Goal: Find contact information: Find contact information

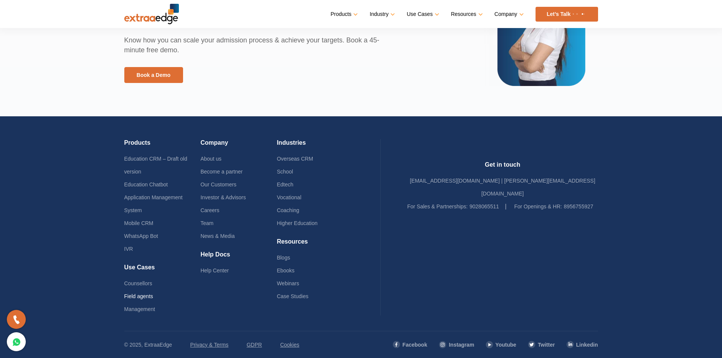
scroll to position [1750, 0]
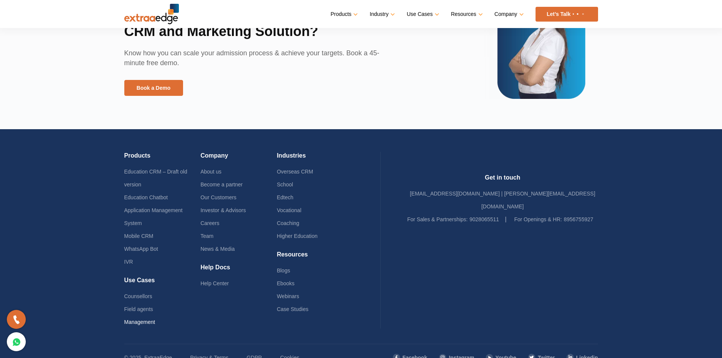
click at [138, 319] on link "Management" at bounding box center [139, 322] width 31 height 6
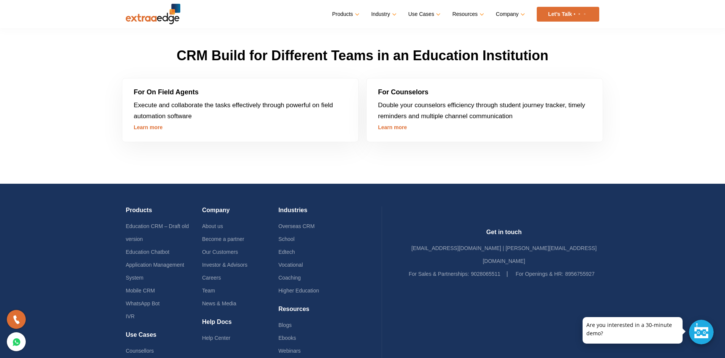
scroll to position [2055, 0]
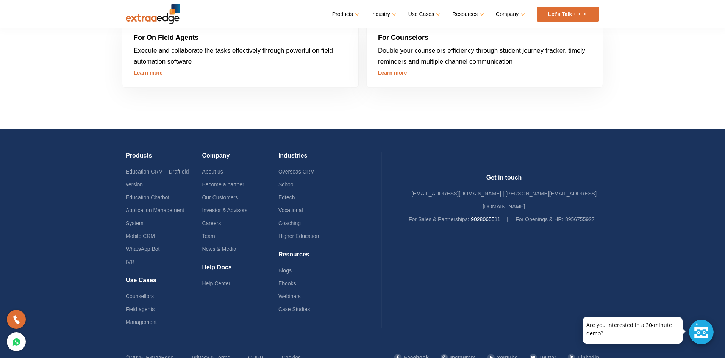
click at [480, 216] on link "9028065511" at bounding box center [486, 219] width 30 height 6
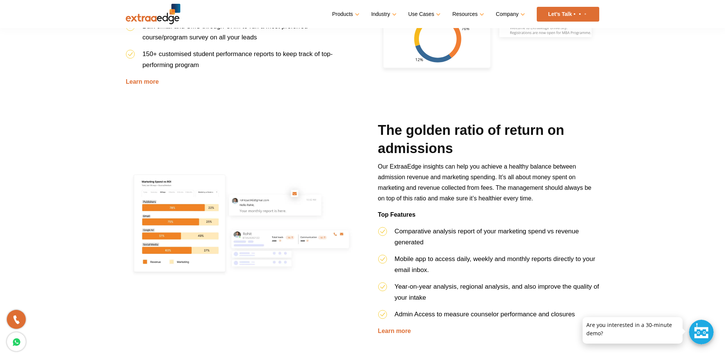
scroll to position [918, 0]
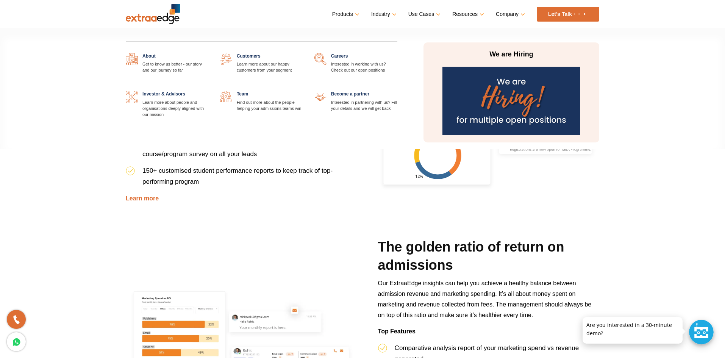
click at [209, 53] on link at bounding box center [209, 53] width 0 height 0
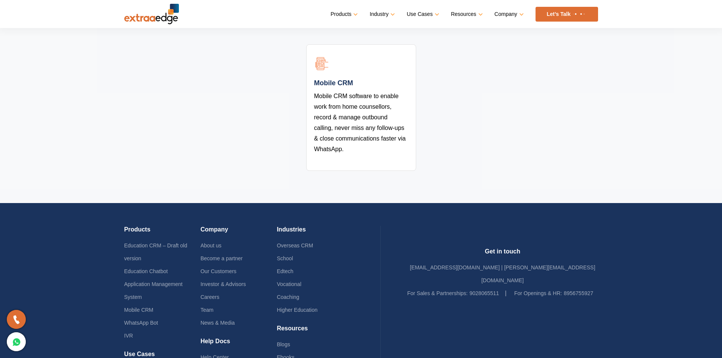
scroll to position [1607, 0]
